Goal: Transaction & Acquisition: Book appointment/travel/reservation

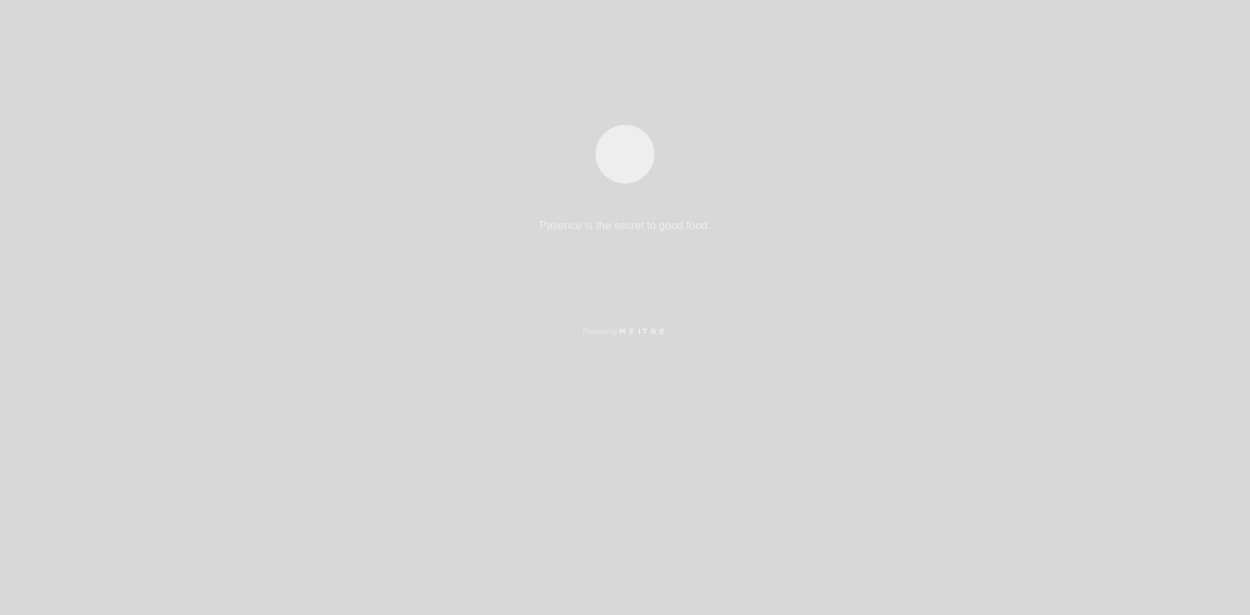
select select "pt"
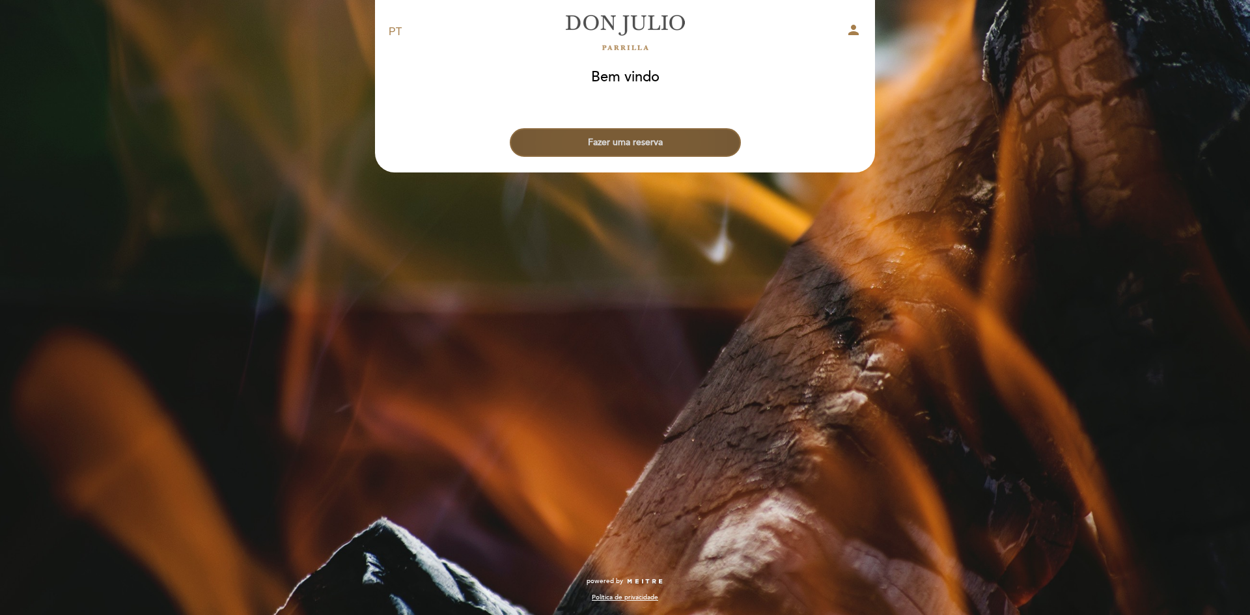
click at [618, 149] on button "Fazer uma reserva" at bounding box center [625, 142] width 231 height 29
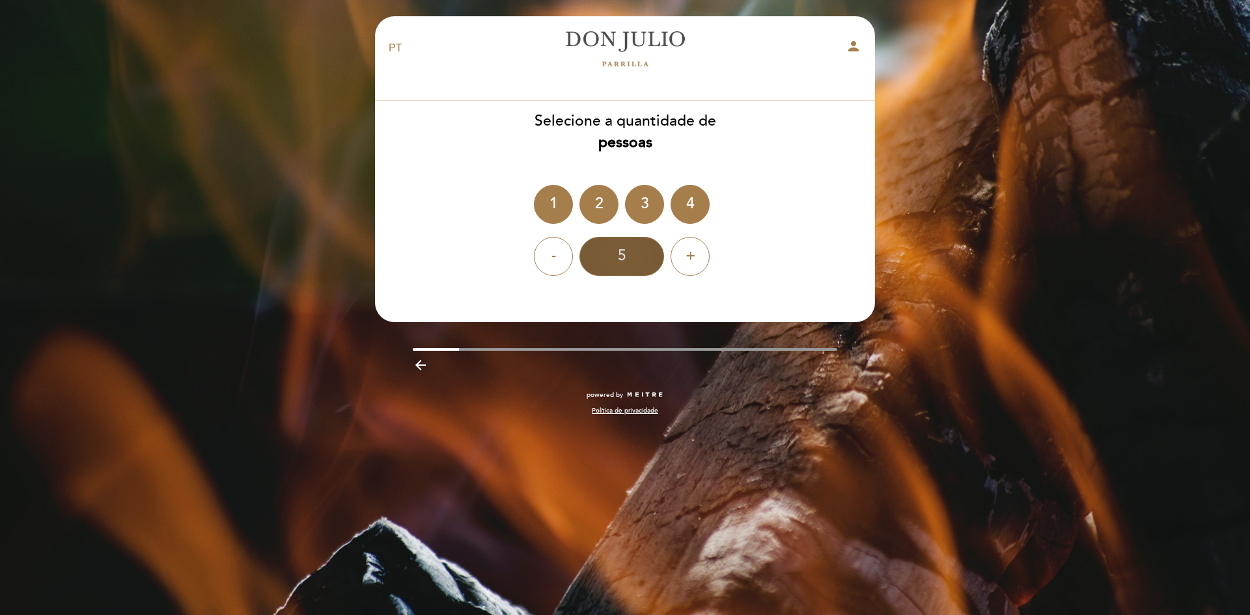
click at [620, 255] on div "5" at bounding box center [621, 256] width 85 height 39
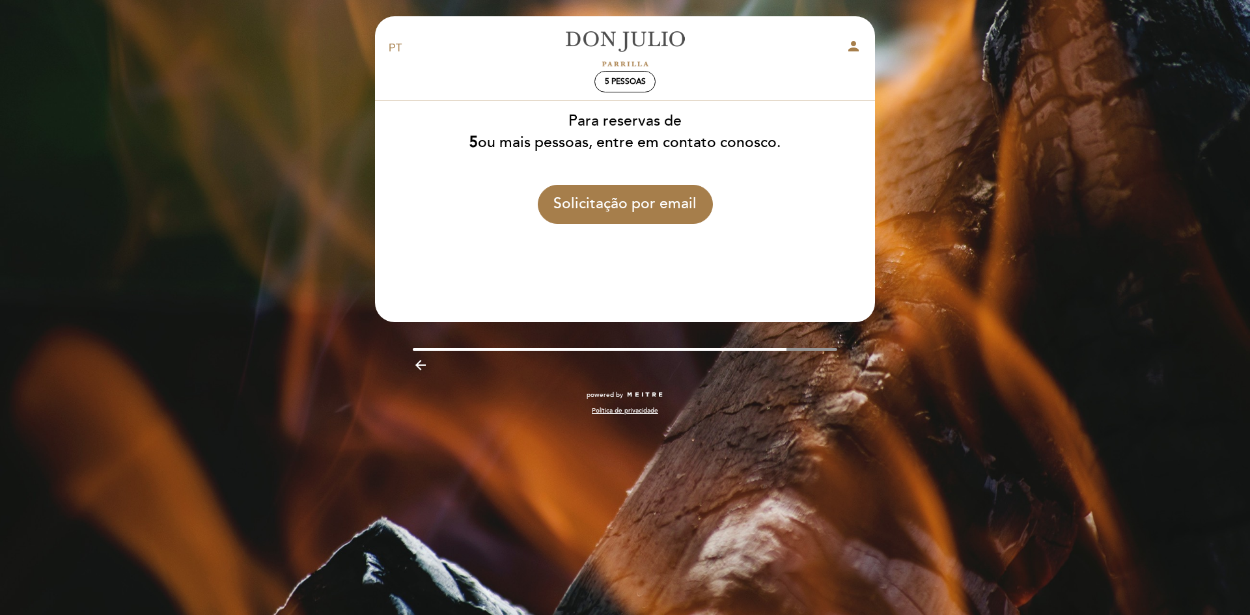
click at [417, 363] on icon "arrow_backward" at bounding box center [421, 365] width 16 height 16
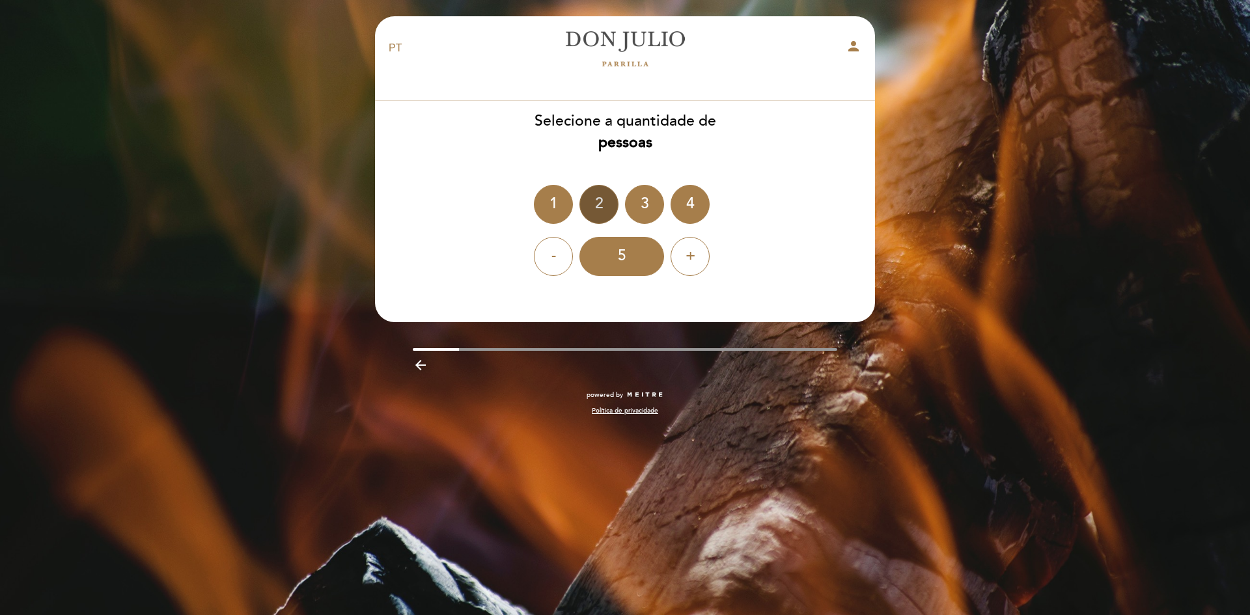
click at [594, 202] on div "2" at bounding box center [598, 204] width 39 height 39
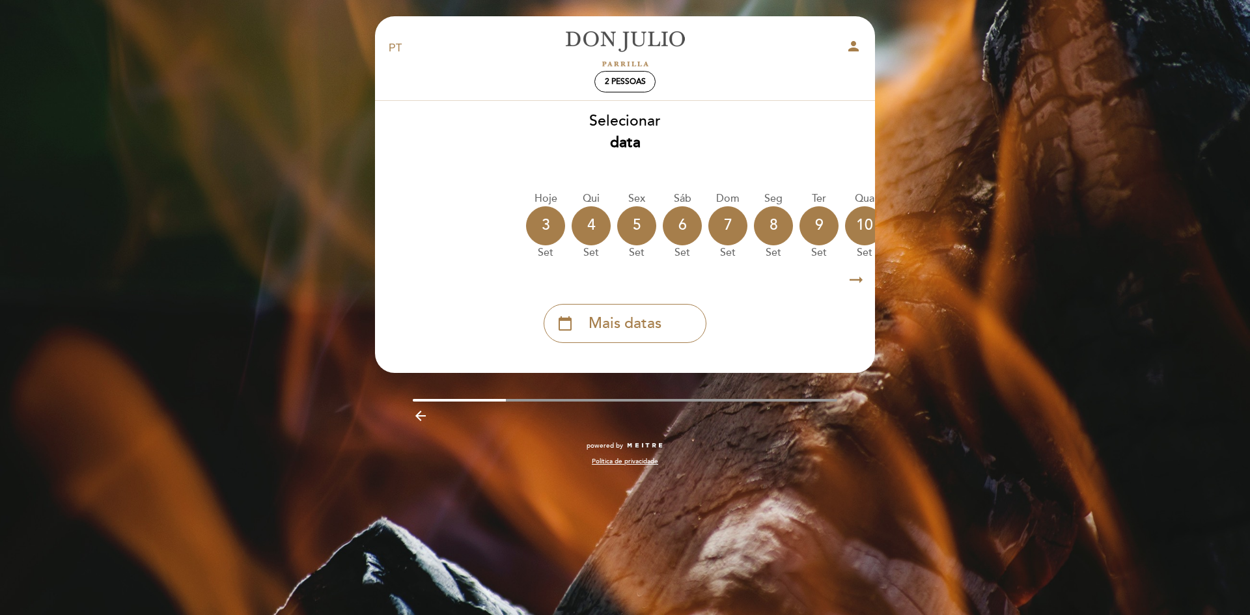
click at [849, 282] on icon "arrow_right_alt" at bounding box center [856, 280] width 20 height 28
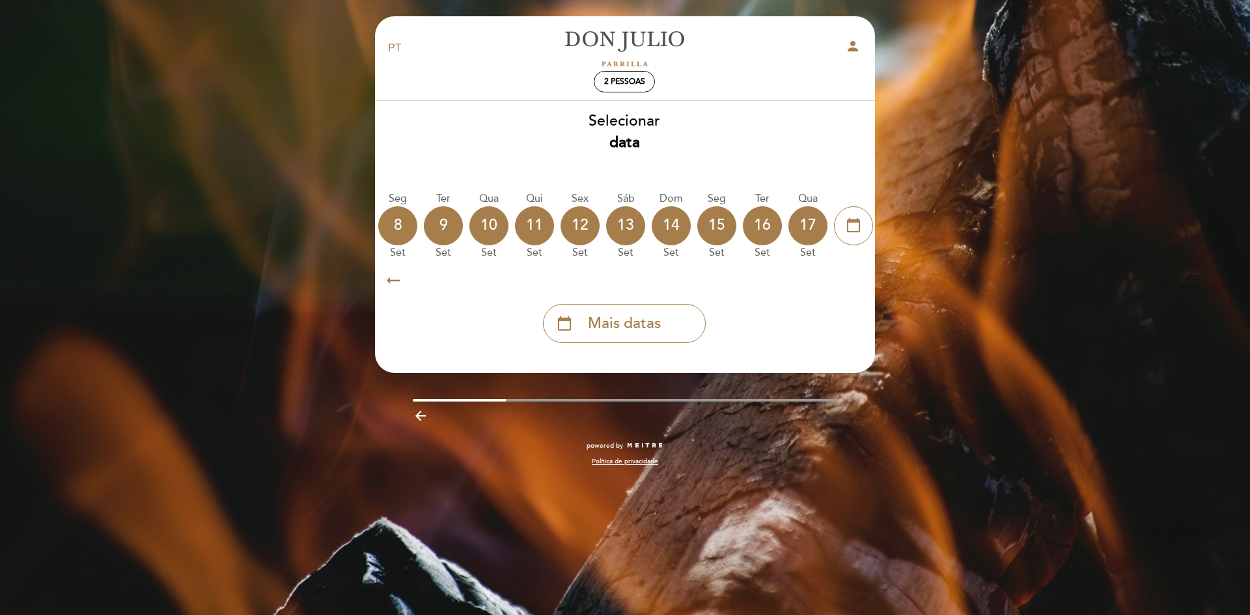
scroll to position [0, 380]
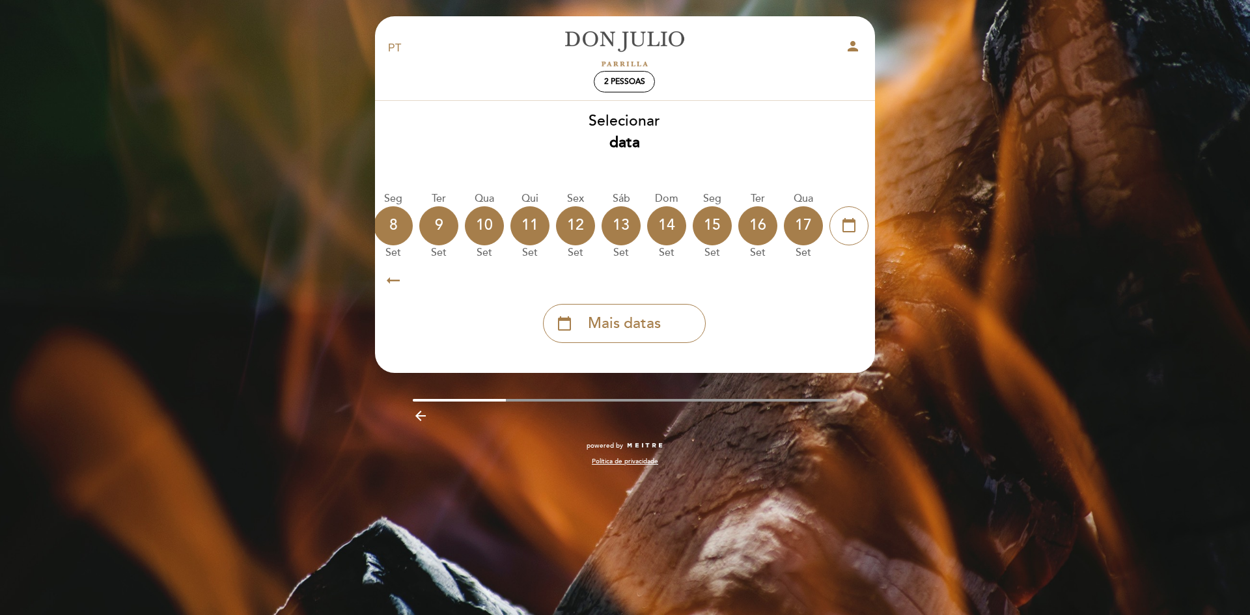
click at [849, 282] on icon "arrow_right_alt" at bounding box center [856, 280] width 20 height 28
click at [838, 216] on div "calendar_today" at bounding box center [848, 225] width 39 height 39
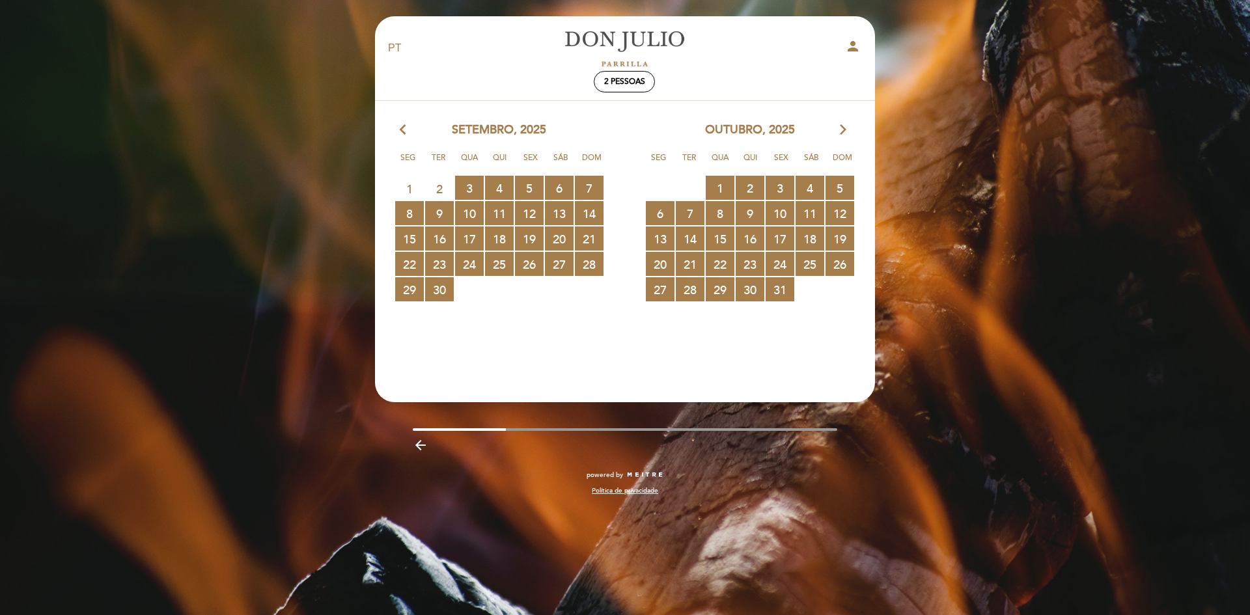
click at [834, 127] on div "outubro, 2025 arrow_forward_ios" at bounding box center [749, 130] width 251 height 17
click at [843, 137] on icon "arrow_forward_ios" at bounding box center [843, 130] width 12 height 17
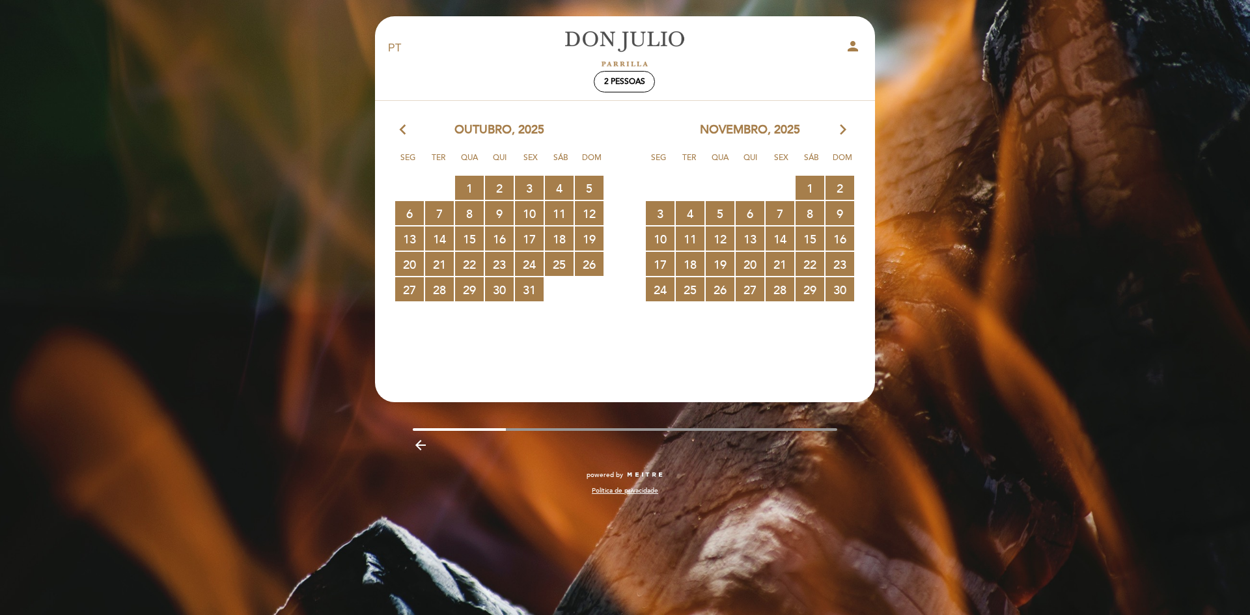
click at [843, 137] on icon "arrow_forward_ios" at bounding box center [843, 130] width 12 height 17
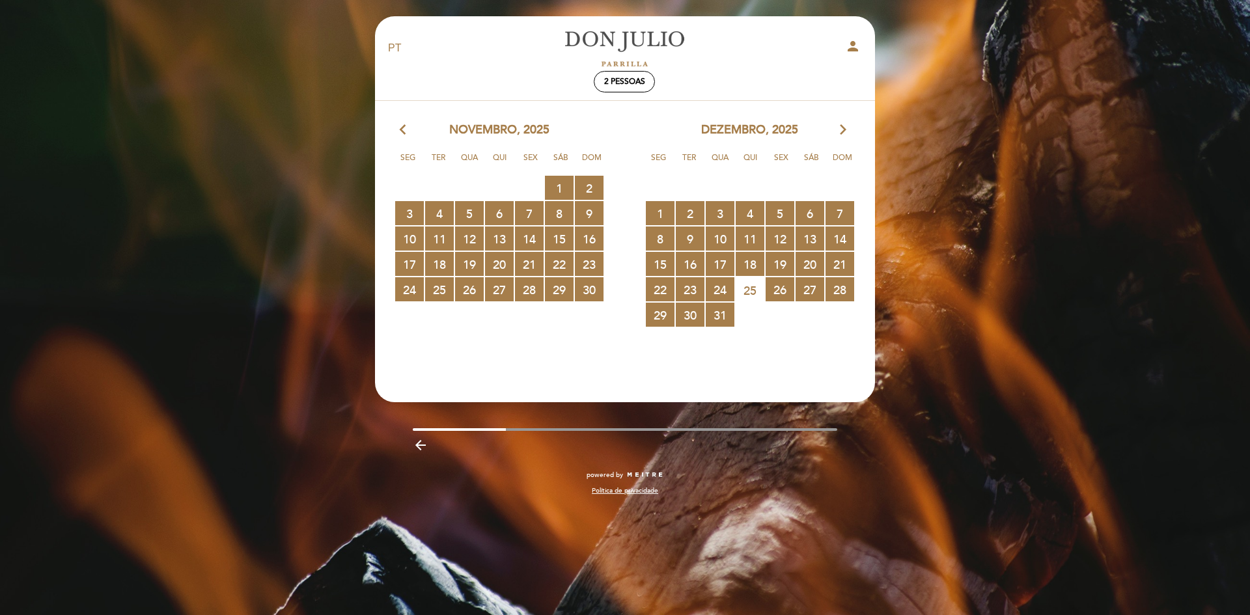
click at [838, 129] on icon "arrow_forward_ios" at bounding box center [843, 130] width 12 height 17
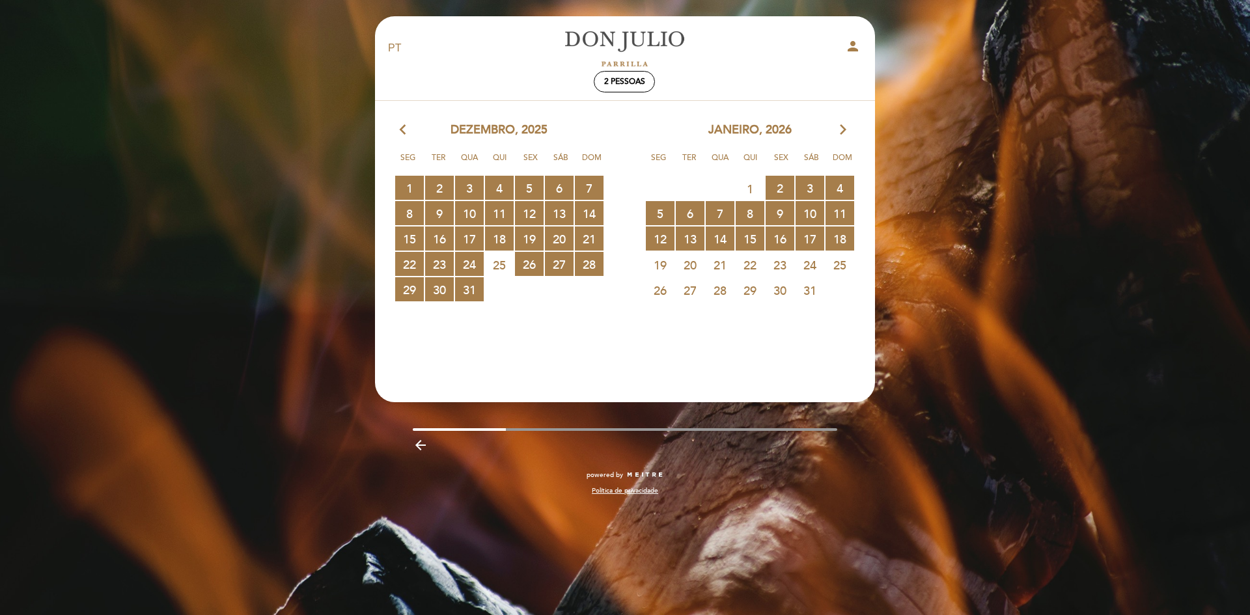
click at [747, 186] on span "1" at bounding box center [750, 188] width 29 height 24
click at [796, 186] on span "3 RESERVAS DISPONÍVEIS" at bounding box center [810, 188] width 29 height 24
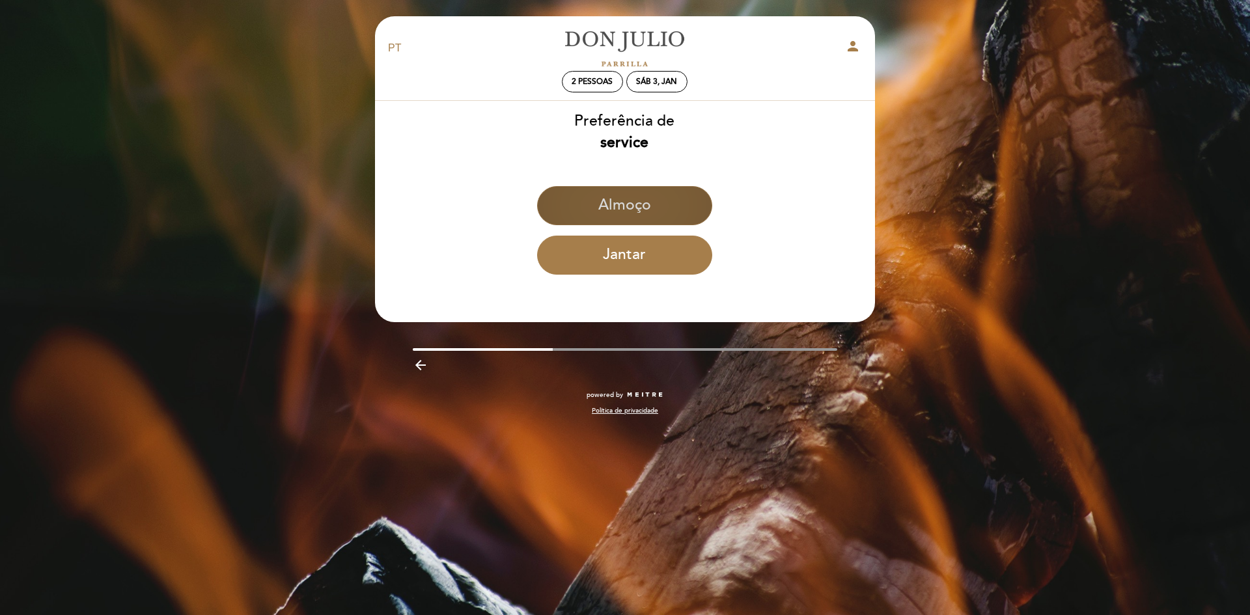
click at [673, 206] on button "Almoço" at bounding box center [624, 205] width 175 height 39
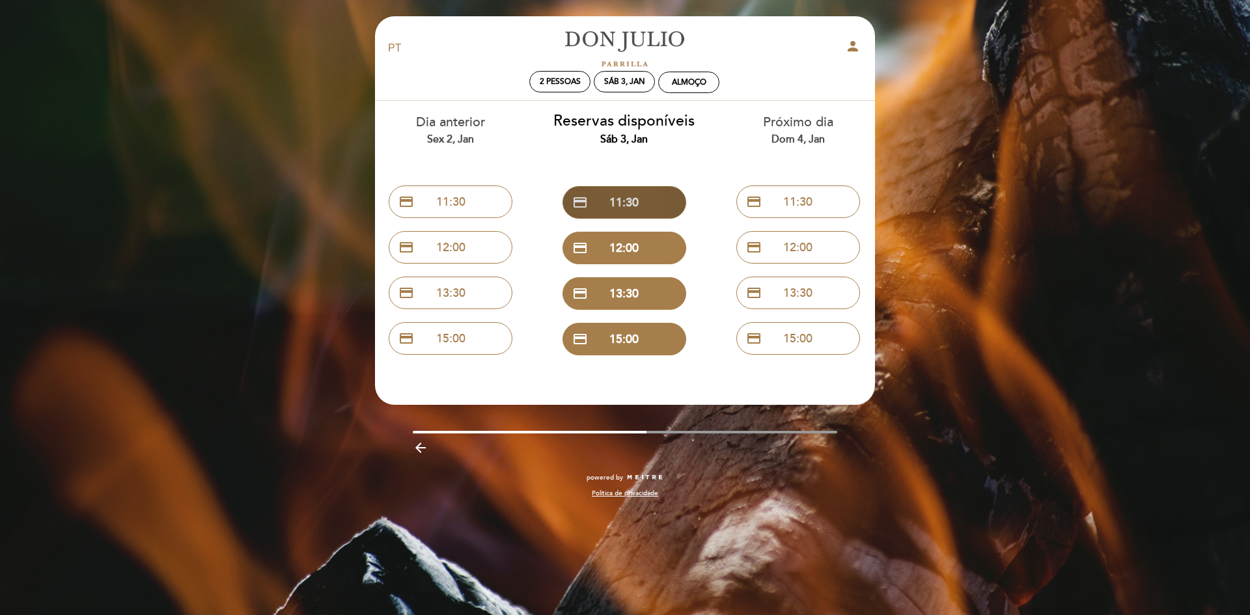
click at [674, 203] on button "credit_card 11:30" at bounding box center [624, 202] width 124 height 33
